Goal: Find specific page/section: Find specific page/section

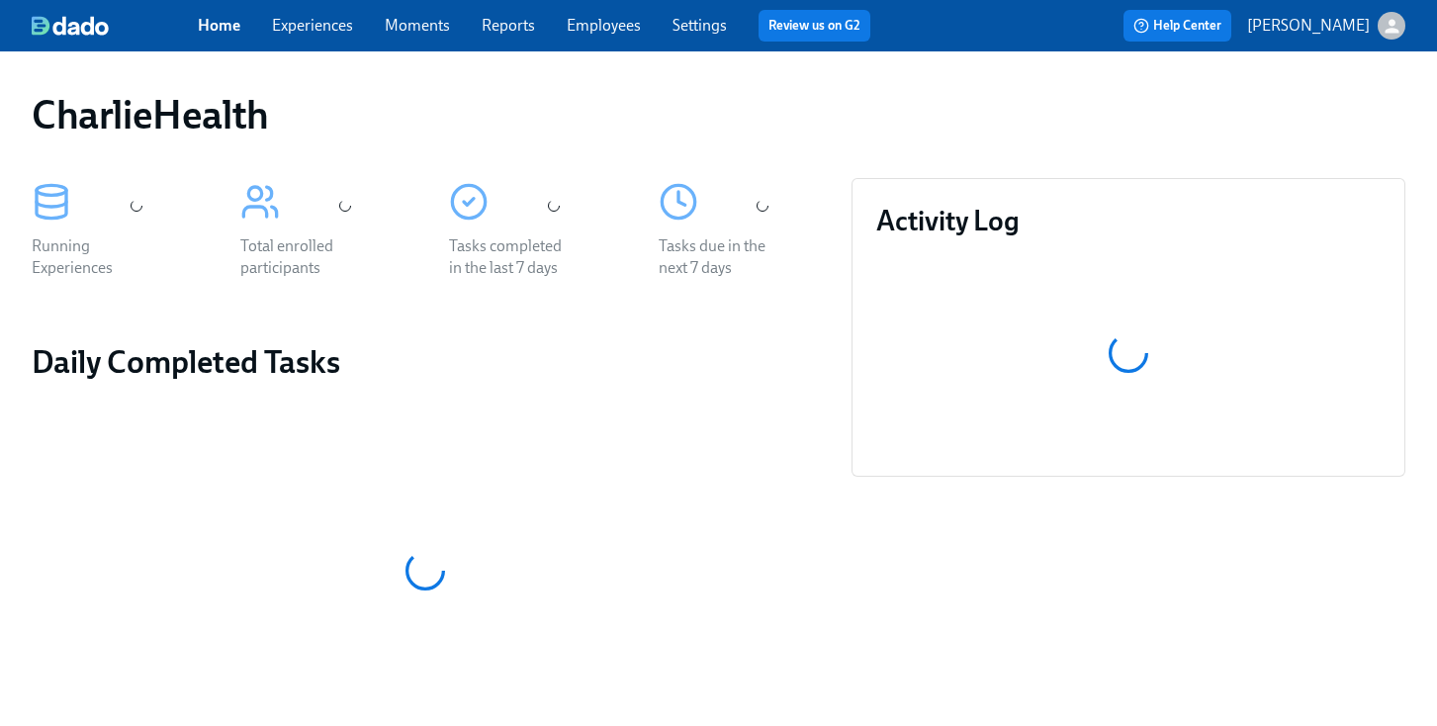
click at [574, 29] on link "Employees" at bounding box center [604, 25] width 74 height 19
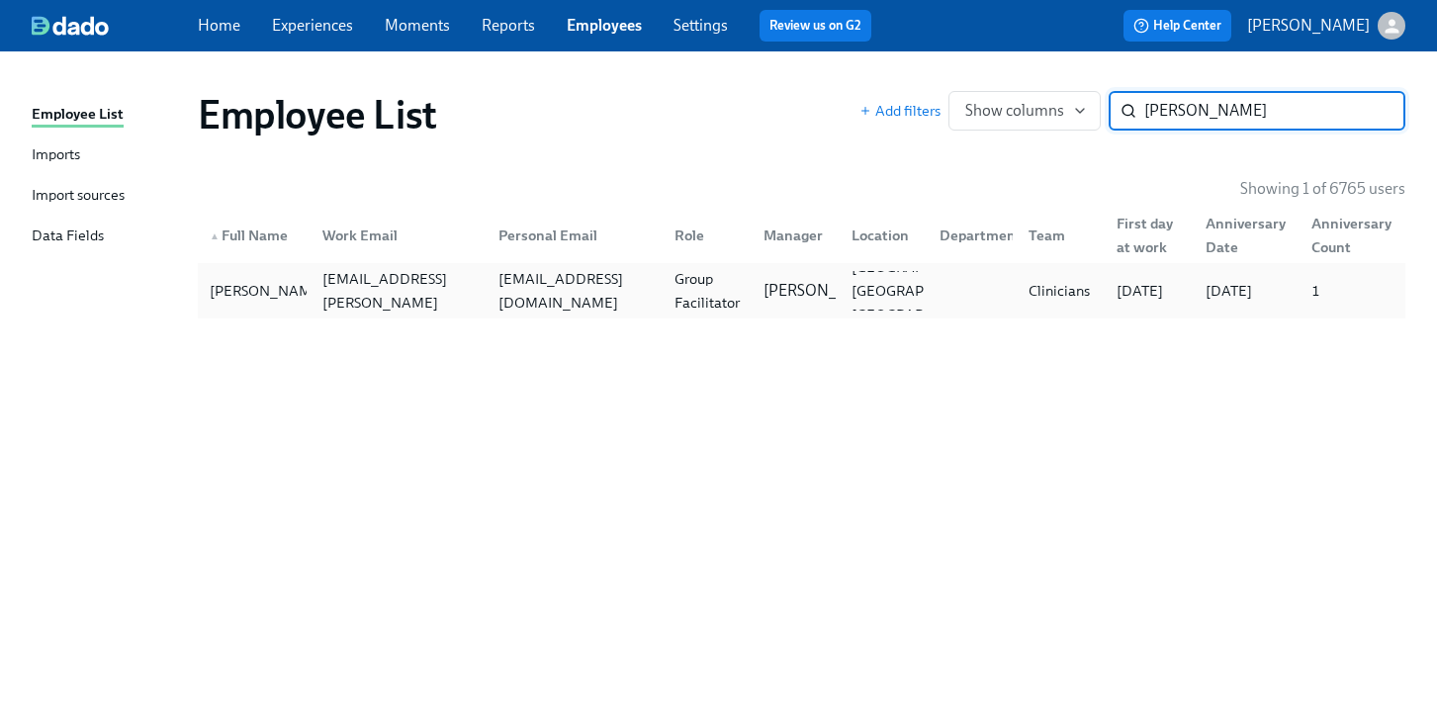
type input "[PERSON_NAME]"
click at [709, 285] on div "Group Facilitator" at bounding box center [706, 290] width 81 height 47
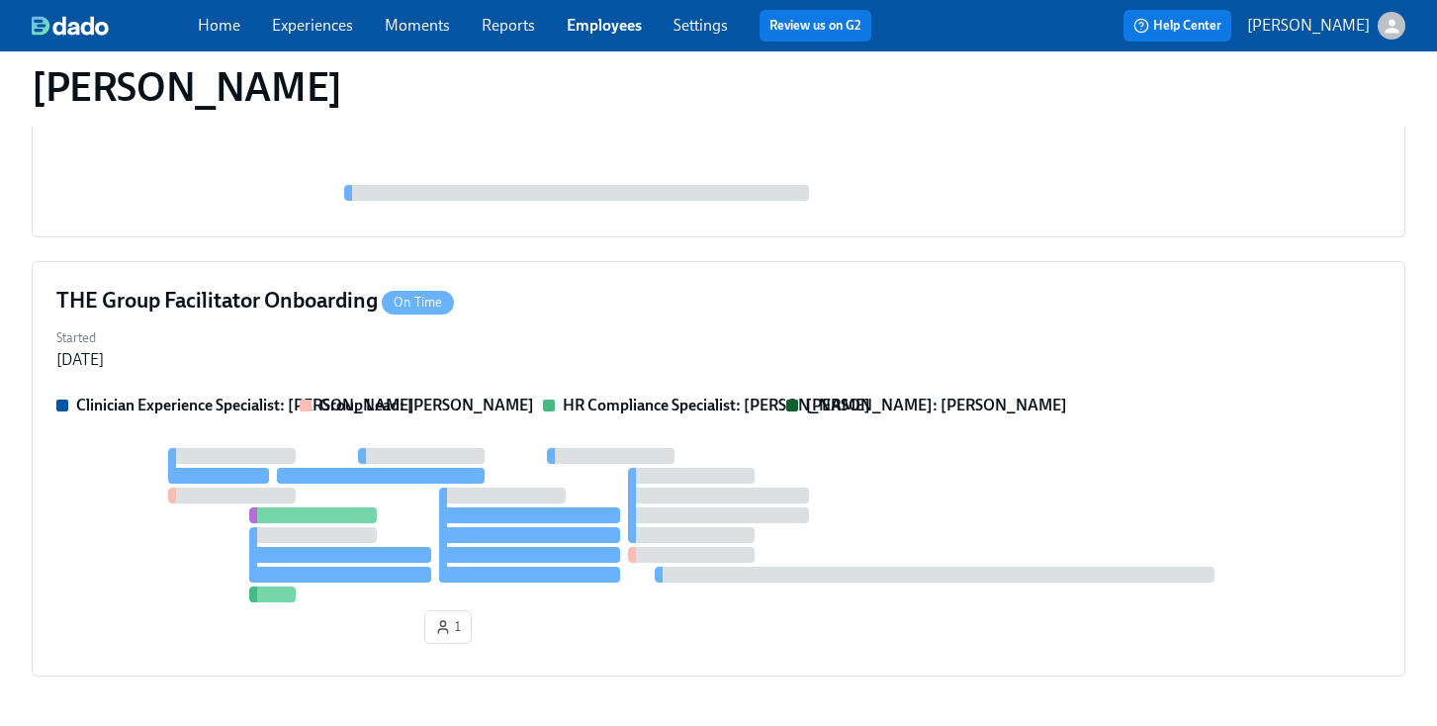
scroll to position [920, 0]
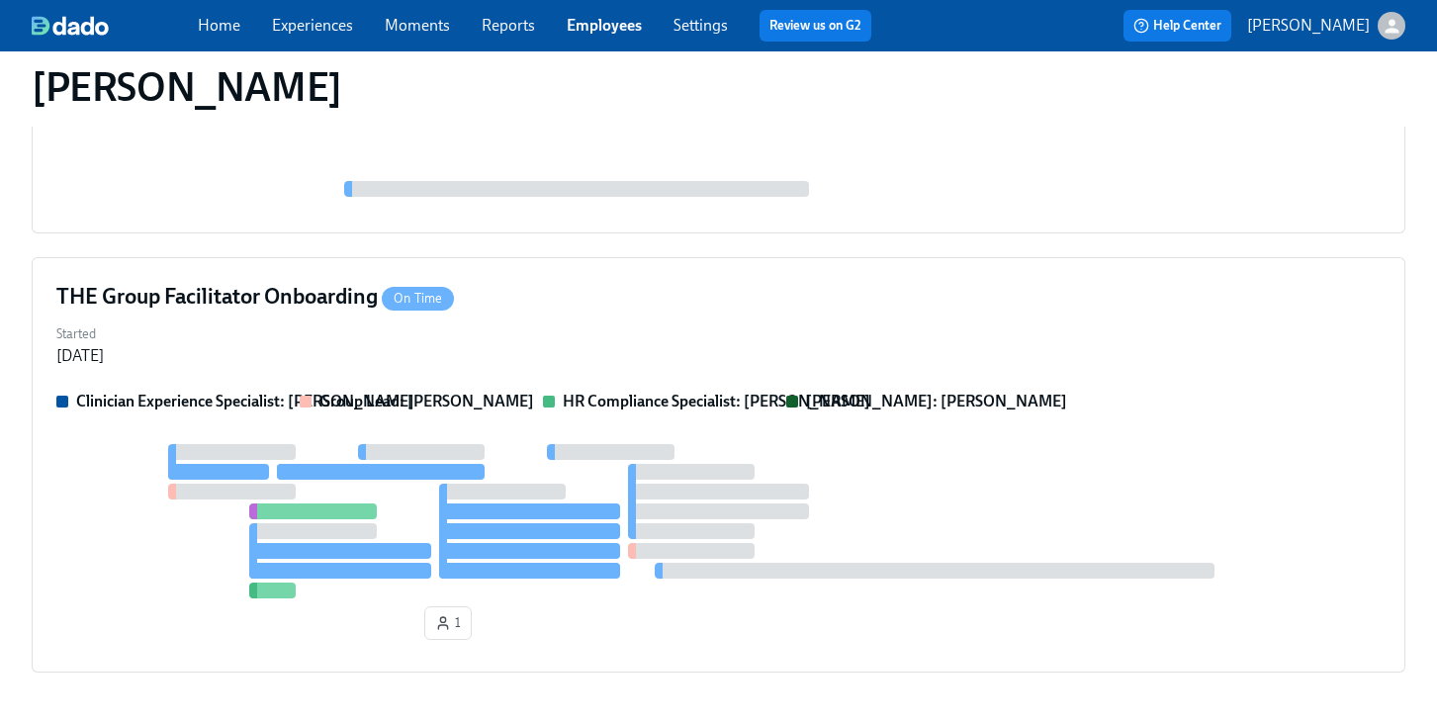
click at [709, 285] on div "THE Group Facilitator Onboarding On Time" at bounding box center [718, 297] width 1324 height 30
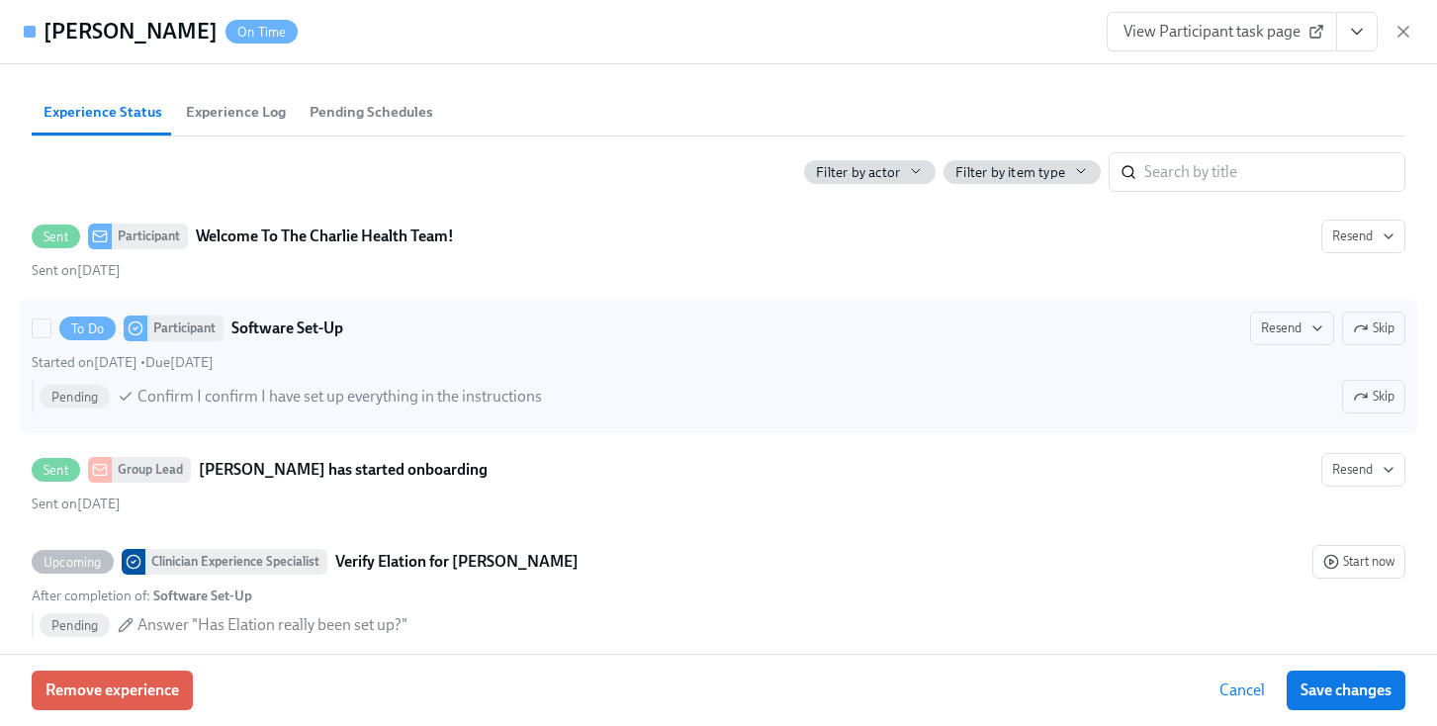
scroll to position [586, 0]
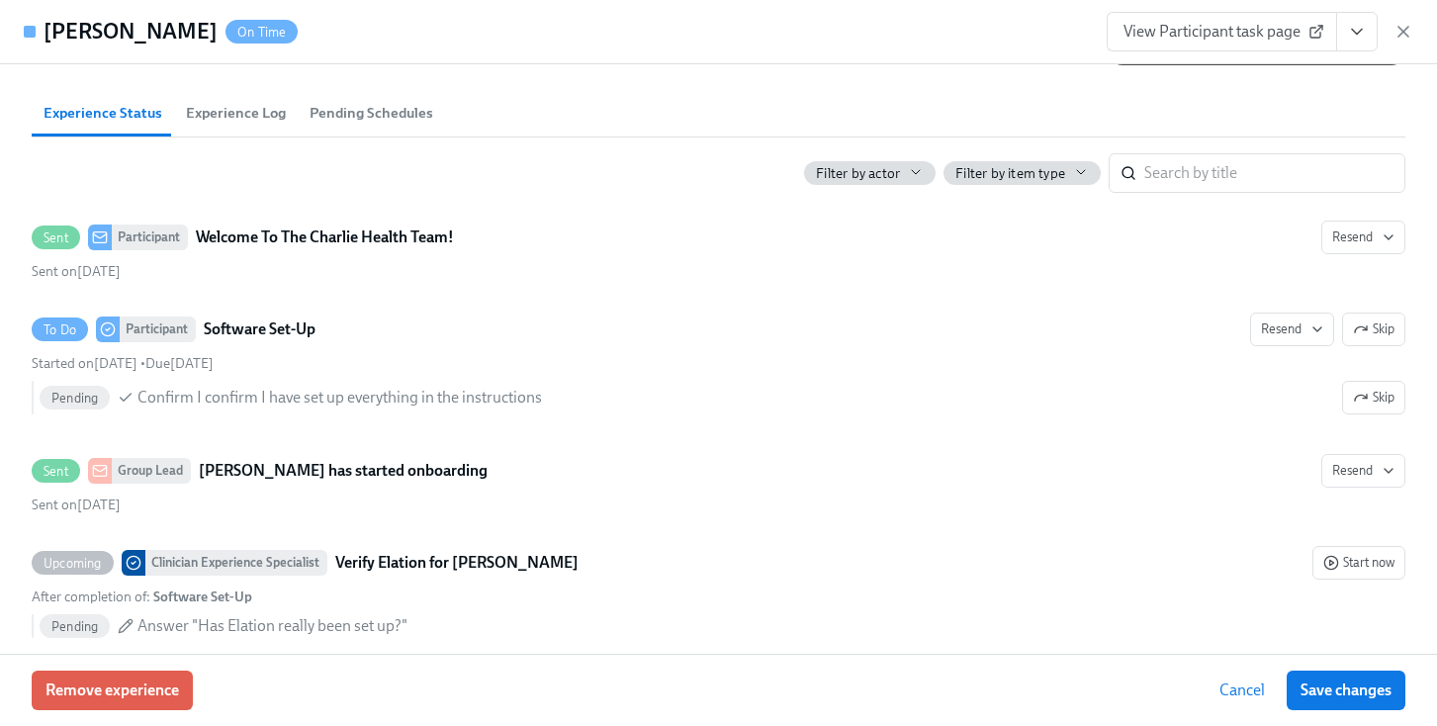
click at [1047, 27] on div "[PERSON_NAME] On Time View Participant task page" at bounding box center [718, 32] width 1437 height 64
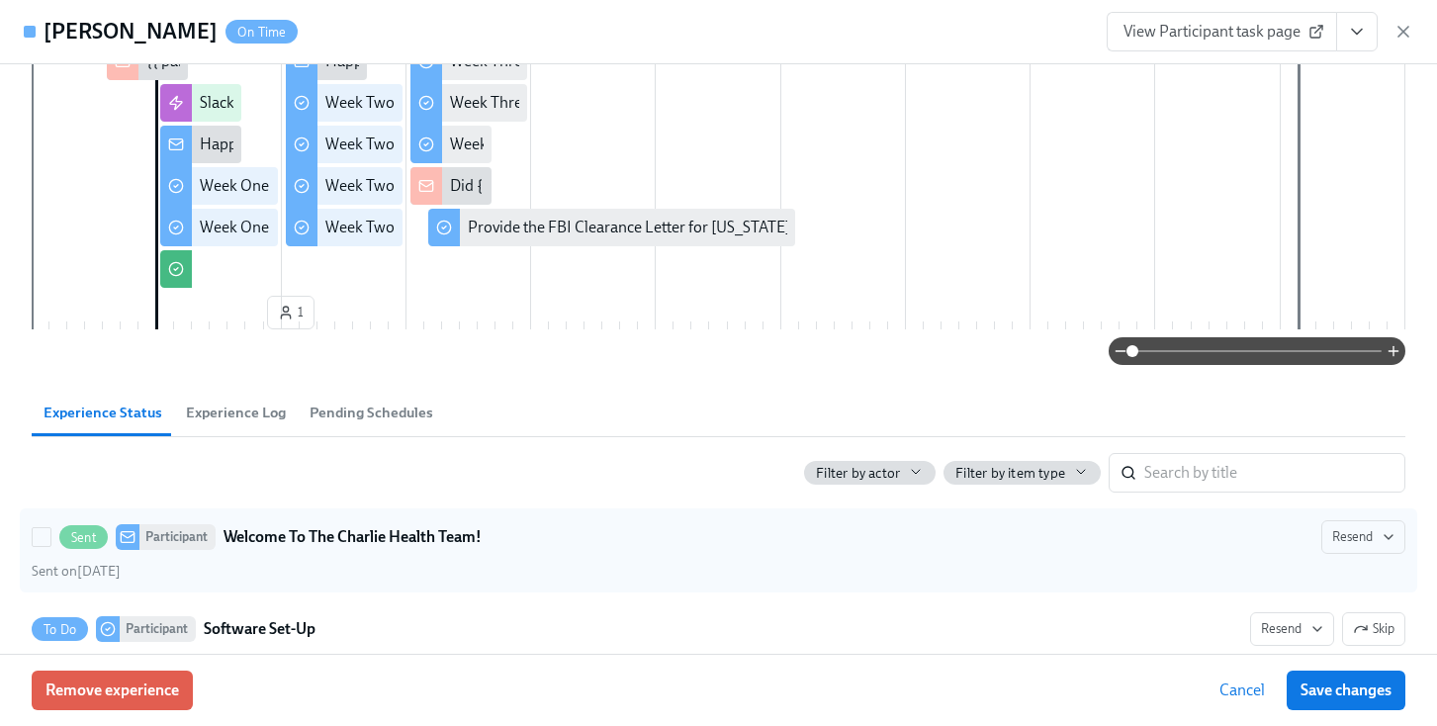
scroll to position [0, 0]
